Goal: Information Seeking & Learning: Learn about a topic

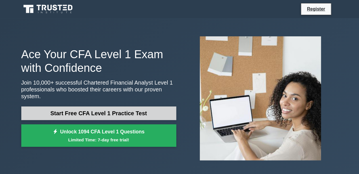
click at [95, 112] on link "Start Free CFA Level 1 Practice Test" at bounding box center [98, 114] width 155 height 14
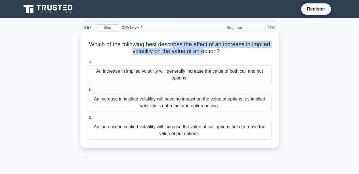
drag, startPoint x: 186, startPoint y: 47, endPoint x: 216, endPoint y: 49, distance: 30.2
click at [216, 49] on h5 "Which of the following best describes the effect of an increase in implied vola…" at bounding box center [179, 48] width 185 height 14
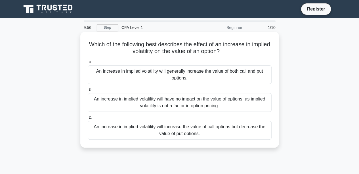
click at [148, 37] on div "Which of the following best describes the effect of an increase in implied vola…" at bounding box center [180, 89] width 194 height 111
click at [203, 77] on div "An increase in implied volatility will generally increase the value of both cal…" at bounding box center [180, 74] width 184 height 19
click at [88, 64] on input "a. An increase in implied volatility will generally increase the value of both …" at bounding box center [88, 62] width 0 height 4
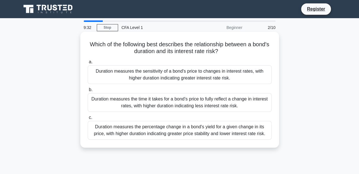
click at [136, 70] on div "Duration measures the sensitivity of a bond's price to changes in interest rate…" at bounding box center [180, 74] width 184 height 19
click at [88, 64] on input "a. Duration measures the sensitivity of a bond's price to changes in interest r…" at bounding box center [88, 62] width 0 height 4
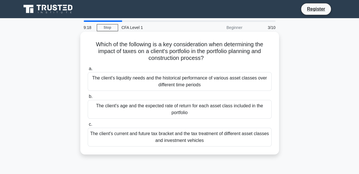
click at [198, 135] on div "The client's current and future tax bracket and the tax treatment of different …" at bounding box center [180, 137] width 184 height 19
click at [88, 126] on input "c. The client's current and future tax bracket and the tax treatment of differe…" at bounding box center [88, 125] width 0 height 4
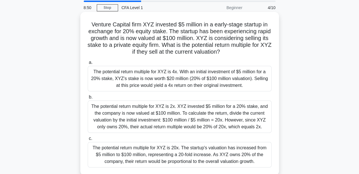
scroll to position [20, 0]
click at [185, 75] on div "The potential return multiple for XYZ is 4x. With an initial investment of $5 m…" at bounding box center [180, 79] width 184 height 26
click at [88, 64] on input "a. The potential return multiple for XYZ is 4x. With an initial investment of $…" at bounding box center [88, 63] width 0 height 4
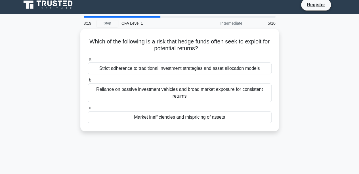
scroll to position [0, 0]
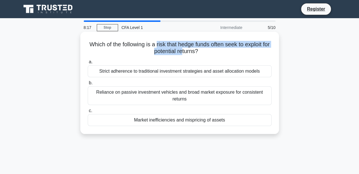
drag, startPoint x: 160, startPoint y: 47, endPoint x: 186, endPoint y: 49, distance: 25.6
click at [186, 49] on h5 "Which of the following is a risk that hedge funds often seek to exploit for pot…" at bounding box center [179, 48] width 185 height 14
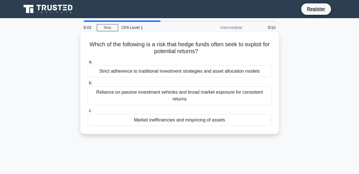
click at [183, 118] on div "Market inefficiencies and mispricing of assets" at bounding box center [180, 120] width 184 height 12
click at [88, 113] on input "c. Market inefficiencies and mispricing of assets" at bounding box center [88, 111] width 0 height 4
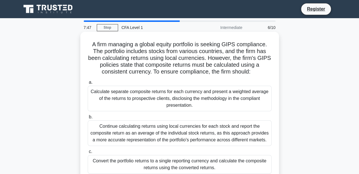
drag, startPoint x: 221, startPoint y: 46, endPoint x: 259, endPoint y: 73, distance: 46.6
click at [259, 73] on h5 "A firm managing a global equity portfolio is seeking GIPS compliance. The portf…" at bounding box center [179, 58] width 185 height 35
drag, startPoint x: 259, startPoint y: 73, endPoint x: 216, endPoint y: 70, distance: 43.3
click at [216, 70] on h5 "A firm managing a global equity portfolio is seeking GIPS compliance. The portf…" at bounding box center [179, 58] width 185 height 35
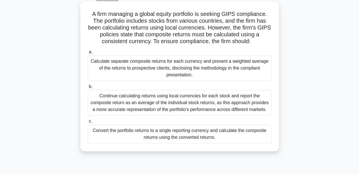
scroll to position [31, 0]
click at [173, 75] on div "Calculate separate composite returns for each currency and present a weighted a…" at bounding box center [180, 68] width 184 height 26
click at [88, 54] on input "a. Calculate separate composite returns for each currency and present a weighte…" at bounding box center [88, 52] width 0 height 4
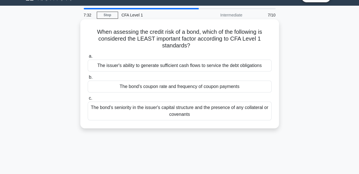
scroll to position [0, 0]
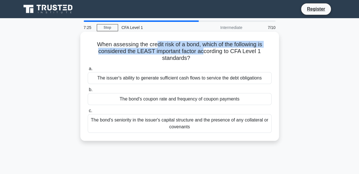
drag, startPoint x: 204, startPoint y: 50, endPoint x: 154, endPoint y: 47, distance: 49.8
click at [154, 47] on h5 "When assessing the credit risk of a bond, which of the following is considered …" at bounding box center [179, 51] width 185 height 21
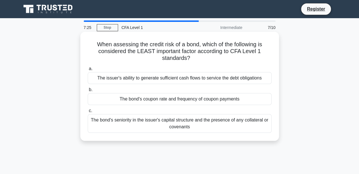
click at [147, 45] on h5 "When assessing the credit risk of a bond, which of the following is considered …" at bounding box center [179, 51] width 185 height 21
drag, startPoint x: 147, startPoint y: 45, endPoint x: 170, endPoint y: 43, distance: 23.1
click at [170, 43] on h5 "When assessing the credit risk of a bond, which of the following is considered …" at bounding box center [179, 51] width 185 height 21
click at [215, 99] on div "The bond's coupon rate and frequency of coupon payments" at bounding box center [180, 99] width 184 height 12
click at [88, 92] on input "b. The bond's coupon rate and frequency of coupon payments" at bounding box center [88, 90] width 0 height 4
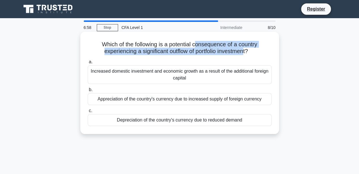
drag, startPoint x: 198, startPoint y: 47, endPoint x: 247, endPoint y: 53, distance: 49.5
click at [247, 53] on h5 "Which of the following is a potential consequence of a country experiencing a s…" at bounding box center [179, 48] width 185 height 14
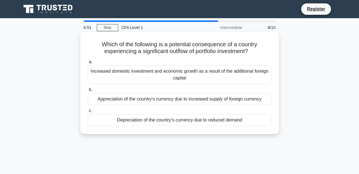
click at [214, 118] on div "Depreciation of the country's currency due to reduced demand" at bounding box center [180, 120] width 184 height 12
click at [88, 113] on input "c. Depreciation of the country's currency due to reduced demand" at bounding box center [88, 111] width 0 height 4
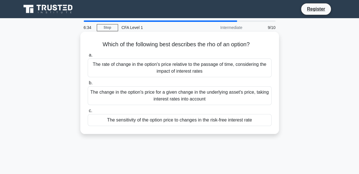
click at [146, 71] on div "The rate of change in the option's price relative to the passage of time, consi…" at bounding box center [180, 68] width 184 height 19
click at [88, 57] on input "a. The rate of change in the option's price relative to the passage of time, co…" at bounding box center [88, 55] width 0 height 4
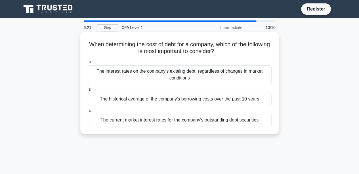
click at [162, 123] on div "The current market interest rates for the company's outstanding debt securities" at bounding box center [180, 120] width 184 height 12
click at [88, 113] on input "c. The current market interest rates for the company's outstanding debt securit…" at bounding box center [88, 111] width 0 height 4
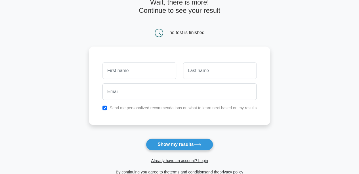
scroll to position [35, 0]
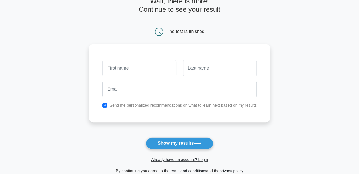
click at [117, 104] on label "Send me personalized recommendations on what to learn next based on my results" at bounding box center [183, 105] width 147 height 5
click at [109, 105] on div "Send me personalized recommendations on what to learn next based on my results" at bounding box center [179, 105] width 161 height 7
click at [105, 105] on input "checkbox" at bounding box center [105, 105] width 5 height 5
checkbox input "false"
click at [120, 76] on div at bounding box center [139, 68] width 80 height 21
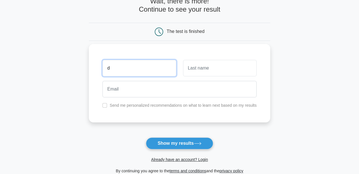
click at [125, 73] on input "d" at bounding box center [140, 68] width 74 height 16
type input "ddd"
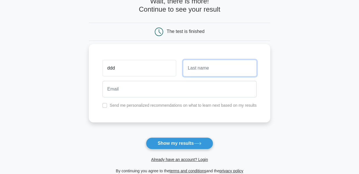
click at [207, 70] on input "text" at bounding box center [220, 68] width 74 height 16
type input "sss"
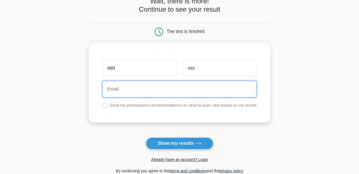
click at [189, 91] on input "email" at bounding box center [180, 89] width 154 height 16
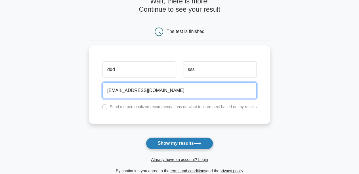
type input "sdd@gmail.com"
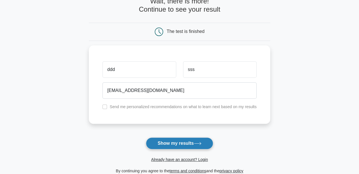
click at [181, 139] on button "Show my results" at bounding box center [179, 143] width 67 height 12
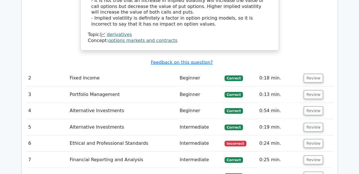
scroll to position [672, 0]
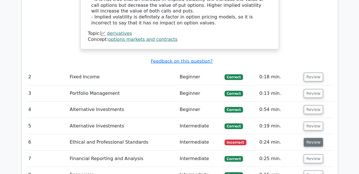
click at [310, 138] on button "Review" at bounding box center [313, 142] width 19 height 9
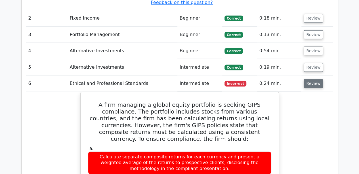
scroll to position [730, 0]
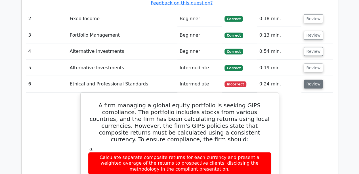
click at [311, 80] on button "Review" at bounding box center [313, 84] width 19 height 9
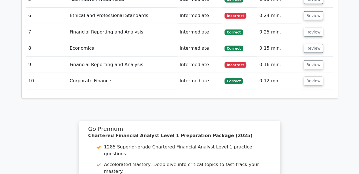
scroll to position [806, 0]
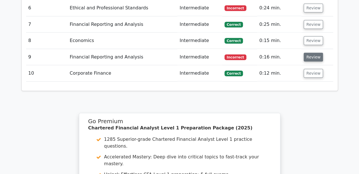
click at [307, 53] on button "Review" at bounding box center [313, 57] width 19 height 9
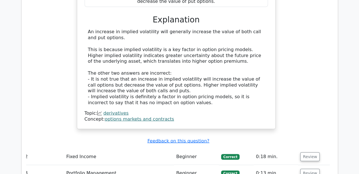
scroll to position [579, 0]
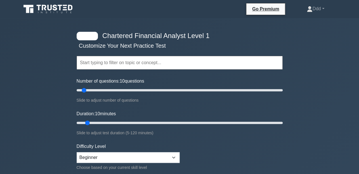
click at [107, 65] on input "text" at bounding box center [180, 63] width 206 height 14
click at [132, 79] on label "Number of questions: 10 questions" at bounding box center [111, 81] width 68 height 7
click at [132, 87] on input "Number of questions: 10 questions" at bounding box center [180, 90] width 206 height 7
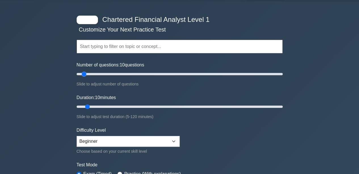
scroll to position [19, 0]
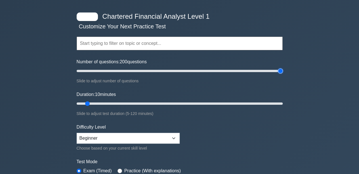
drag, startPoint x: 85, startPoint y: 70, endPoint x: 297, endPoint y: 74, distance: 212.8
type input "200"
click at [283, 74] on input "Number of questions: 200 questions" at bounding box center [180, 71] width 206 height 7
drag, startPoint x: 92, startPoint y: 102, endPoint x: 306, endPoint y: 133, distance: 215.8
type input "120"
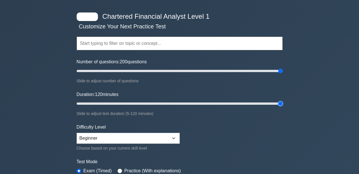
click at [283, 107] on input "Duration: 120 minutes" at bounding box center [180, 103] width 206 height 7
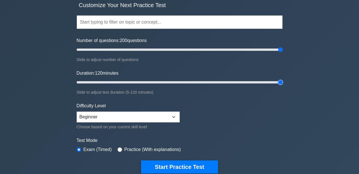
scroll to position [41, 0]
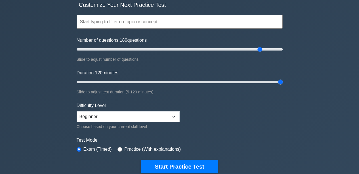
drag, startPoint x: 280, startPoint y: 51, endPoint x: 262, endPoint y: 49, distance: 18.3
type input "180"
click at [262, 49] on input "Number of questions: 180 questions" at bounding box center [180, 49] width 206 height 7
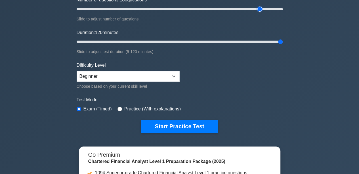
scroll to position [84, 0]
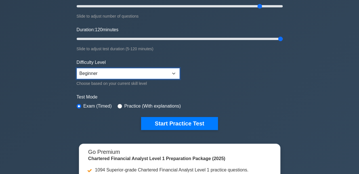
click at [167, 76] on select "Beginner Intermediate Expert" at bounding box center [128, 73] width 103 height 11
select select "intermediate"
click at [77, 68] on select "Beginner Intermediate Expert" at bounding box center [128, 73] width 103 height 11
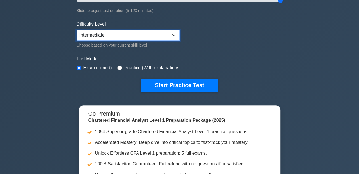
scroll to position [123, 0]
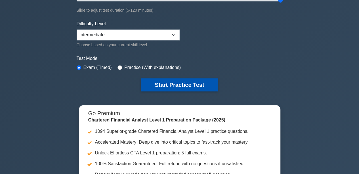
click at [157, 87] on button "Start Practice Test" at bounding box center [179, 84] width 77 height 13
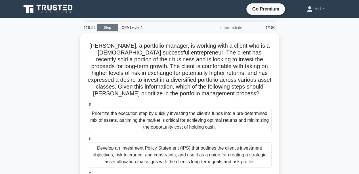
click at [101, 27] on link "Stop" at bounding box center [107, 27] width 21 height 7
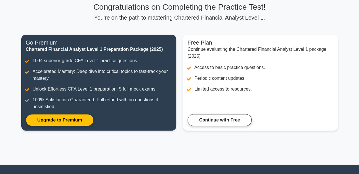
scroll to position [45, 0]
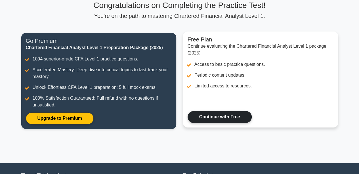
click at [209, 114] on link "Continue with Free" at bounding box center [220, 117] width 64 height 12
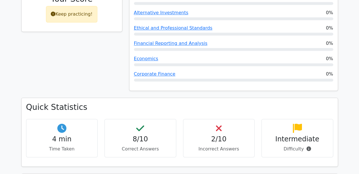
scroll to position [379, 0]
